Goal: Transaction & Acquisition: Download file/media

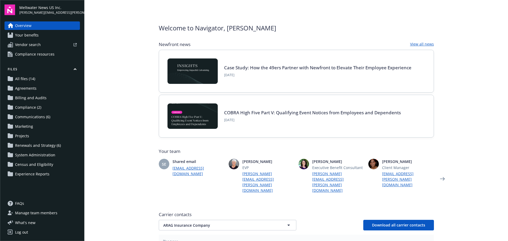
click at [32, 82] on span "All files (14)" at bounding box center [25, 79] width 20 height 8
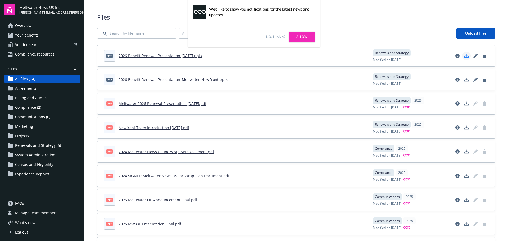
click at [465, 56] on icon "Download document" at bounding box center [467, 56] width 4 height 1
click at [304, 38] on link "Allow" at bounding box center [302, 37] width 26 height 10
